Goal: Task Accomplishment & Management: Use online tool/utility

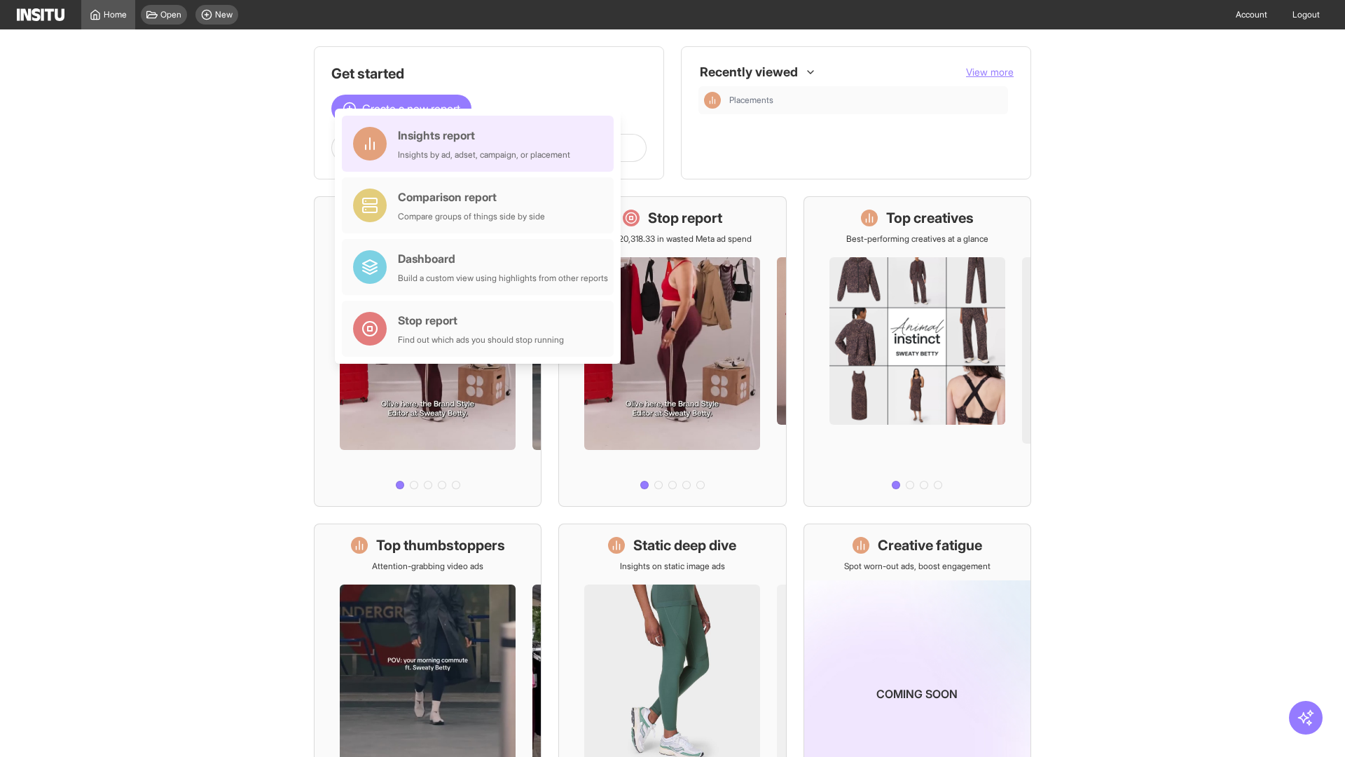
click at [481, 144] on div "Insights report Insights by ad, adset, campaign, or placement" at bounding box center [484, 144] width 172 height 34
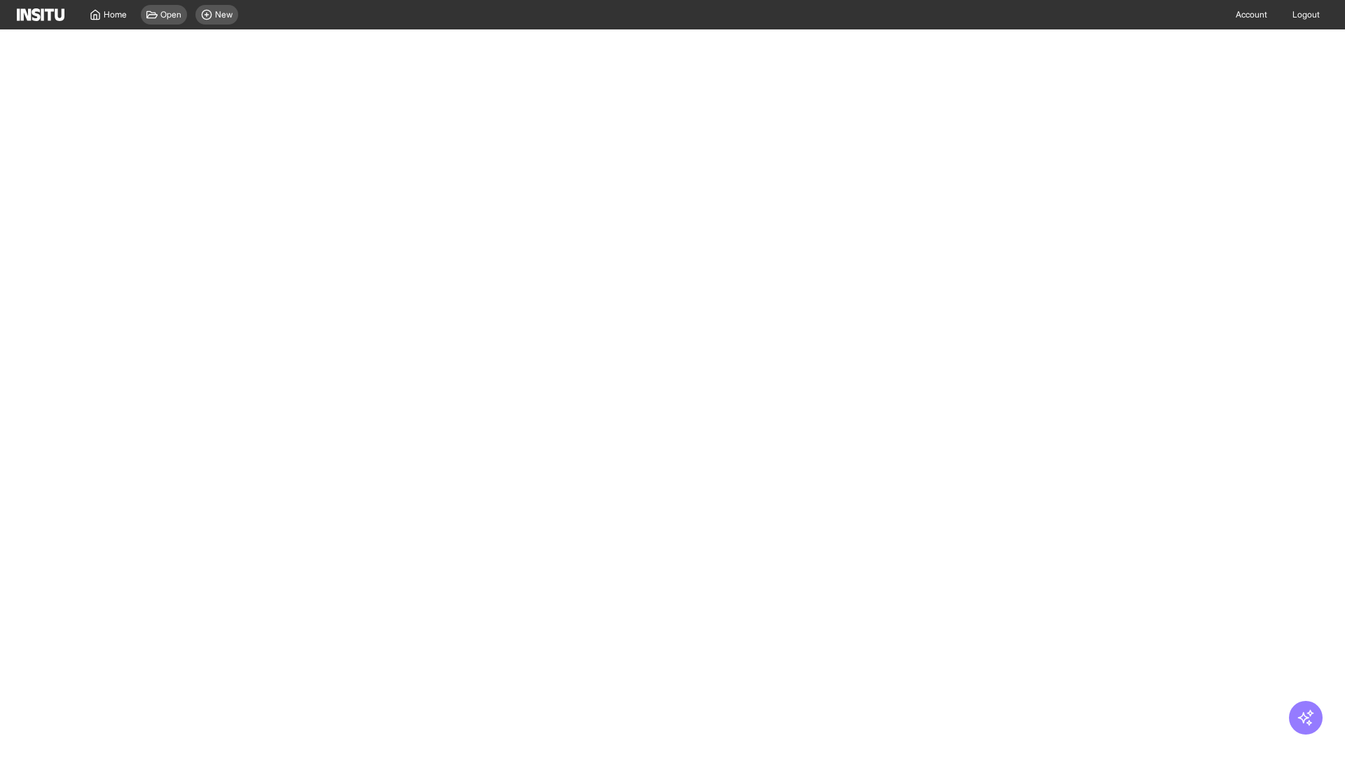
select select "**"
